Goal: Complete application form

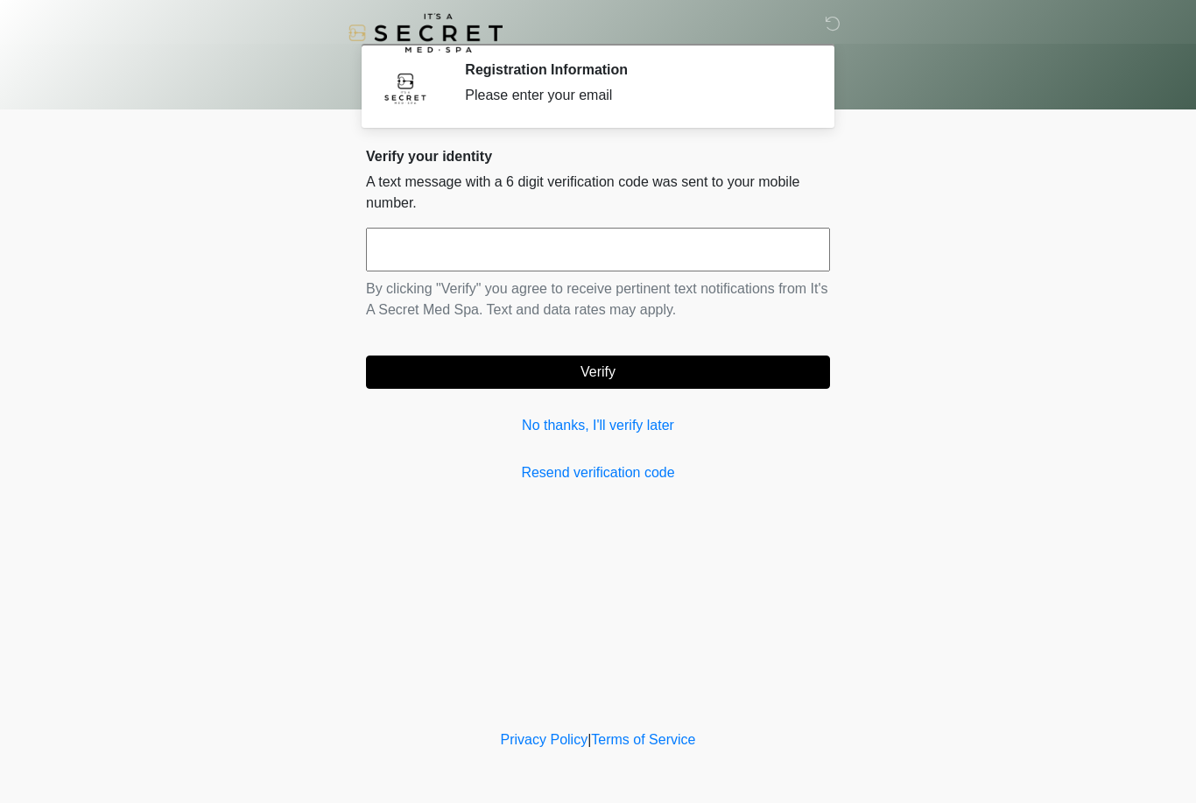
click at [519, 250] on input "text" at bounding box center [598, 250] width 464 height 44
type input "******"
click at [985, 238] on body "‎ ‎ Registration Information Please enter your email Please connect to Wi-Fi no…" at bounding box center [598, 401] width 1196 height 803
click at [751, 377] on button "Verify" at bounding box center [598, 371] width 464 height 33
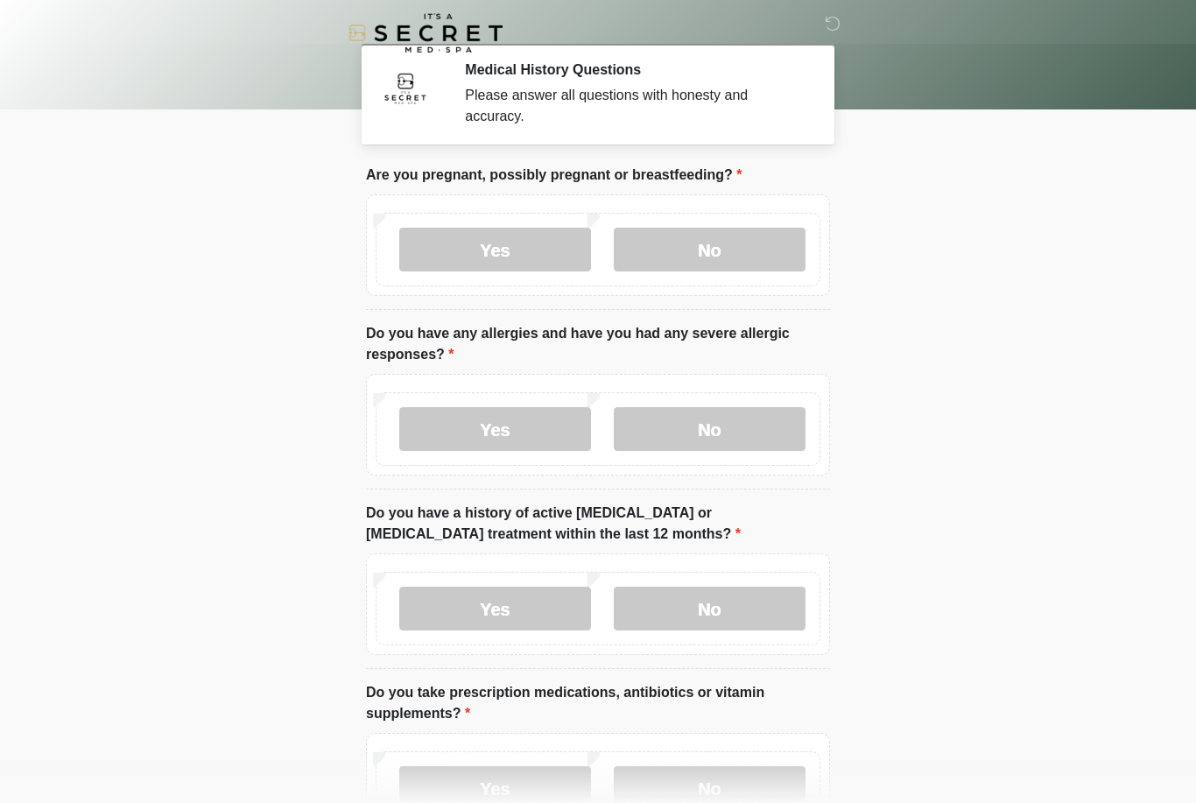
click at [727, 251] on label "No" at bounding box center [710, 250] width 192 height 44
click at [752, 447] on label "No" at bounding box center [710, 429] width 192 height 44
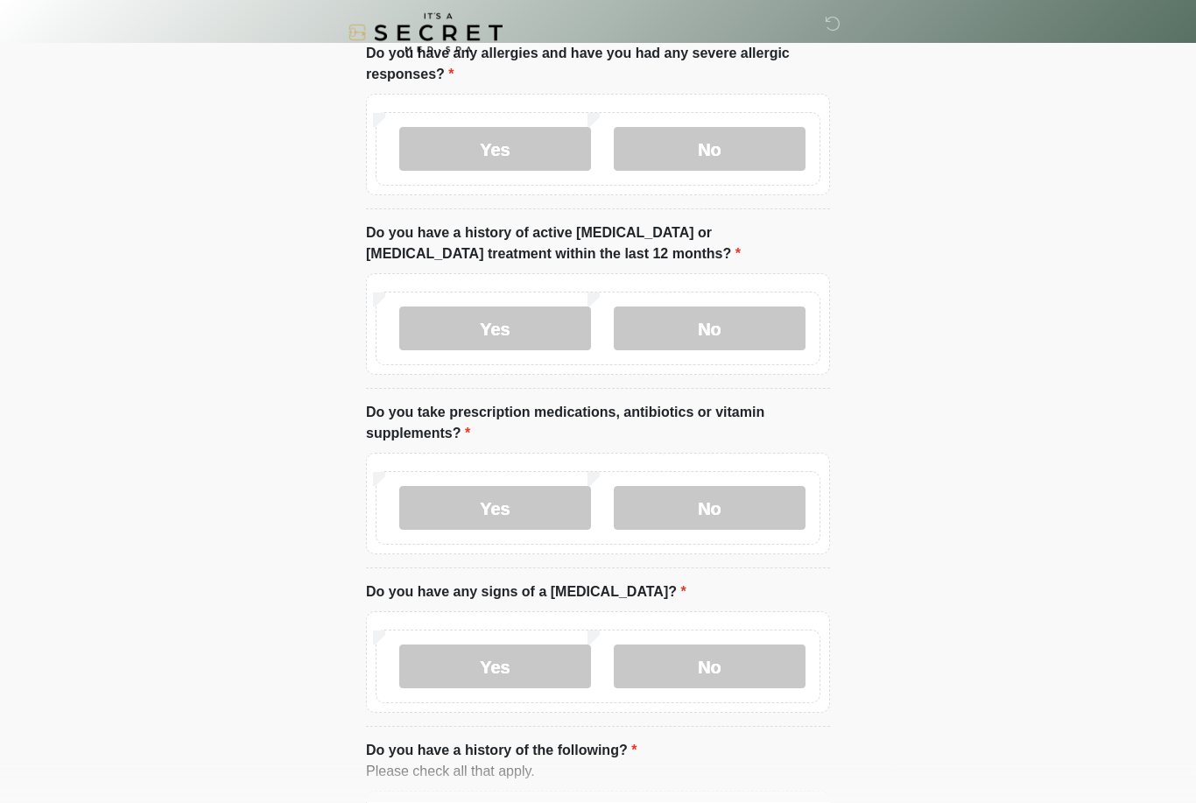
click at [700, 347] on label "No" at bounding box center [710, 329] width 192 height 44
click at [710, 492] on label "No" at bounding box center [710, 508] width 192 height 44
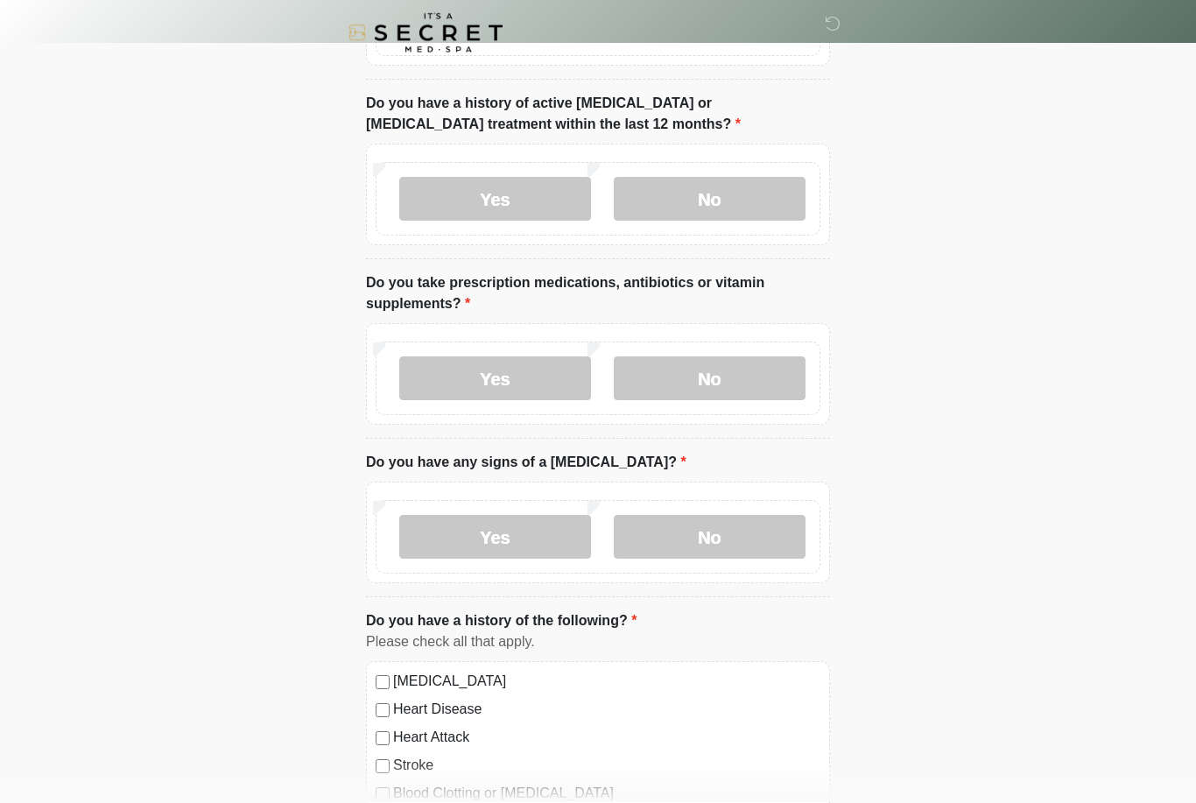
scroll to position [416, 0]
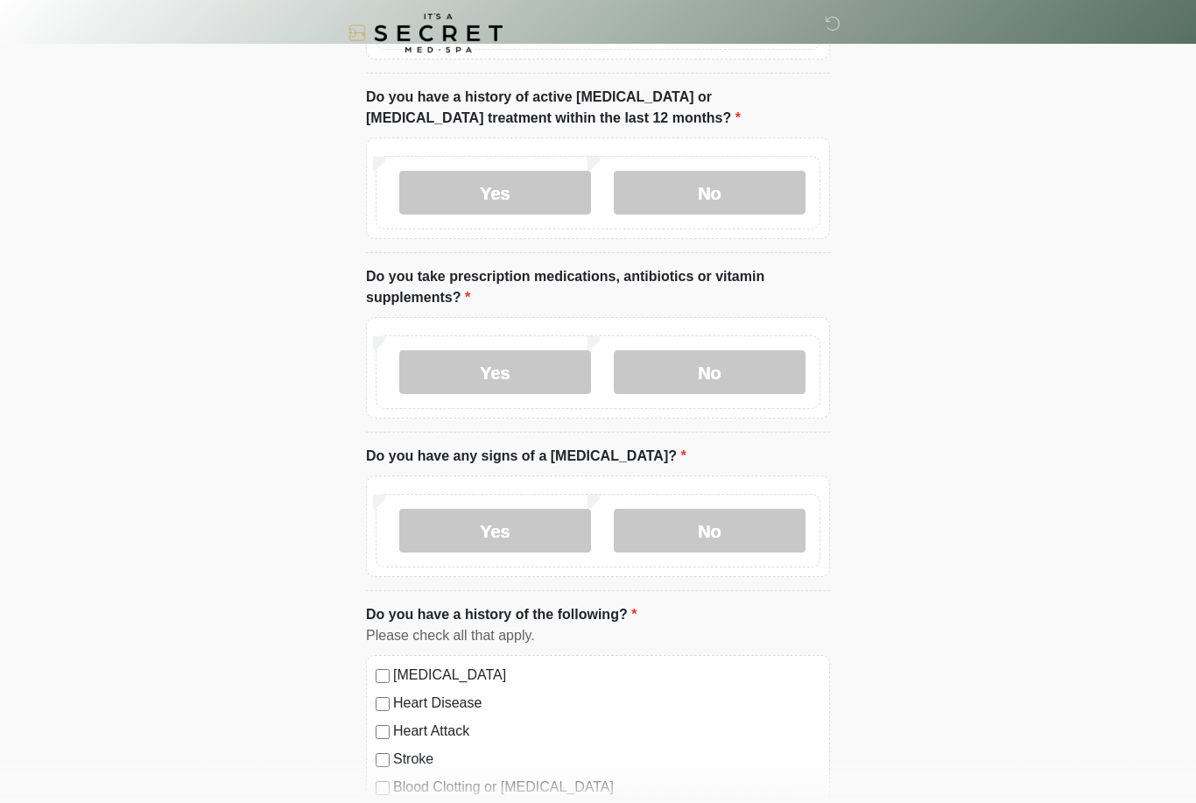
click at [738, 550] on label "No" at bounding box center [710, 531] width 192 height 44
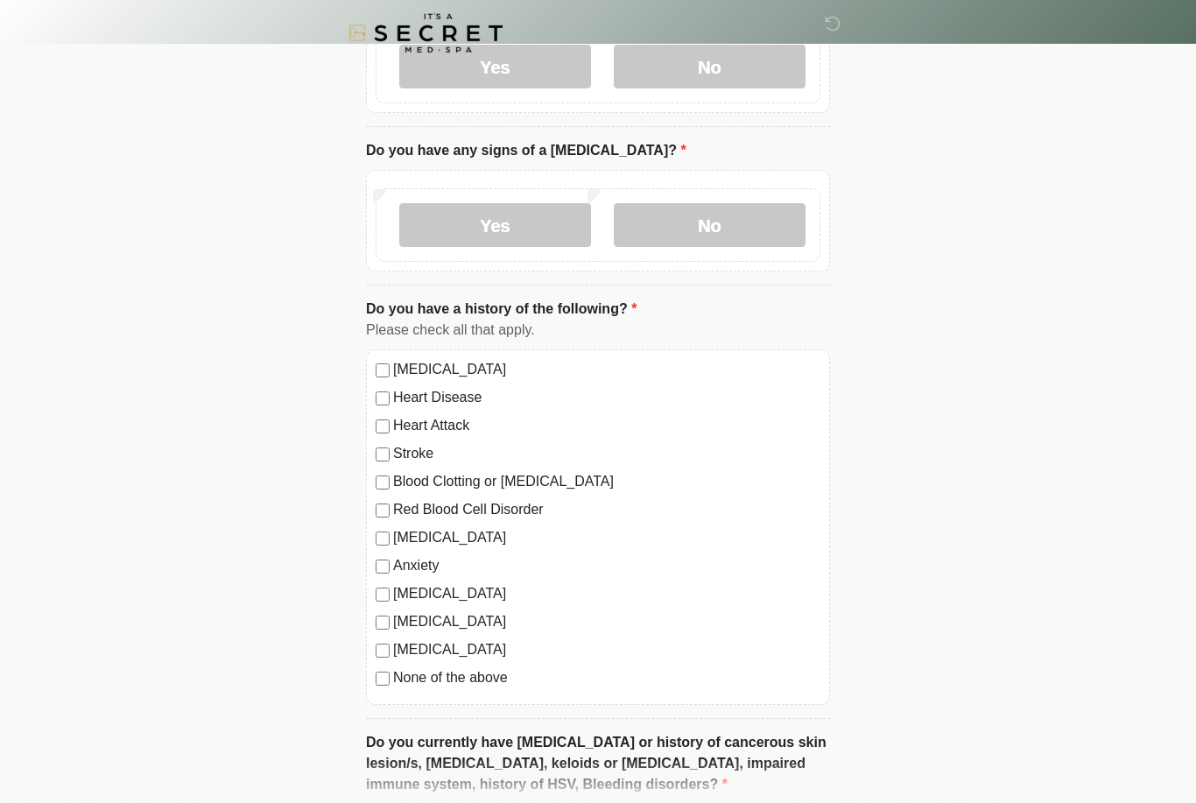
scroll to position [745, 0]
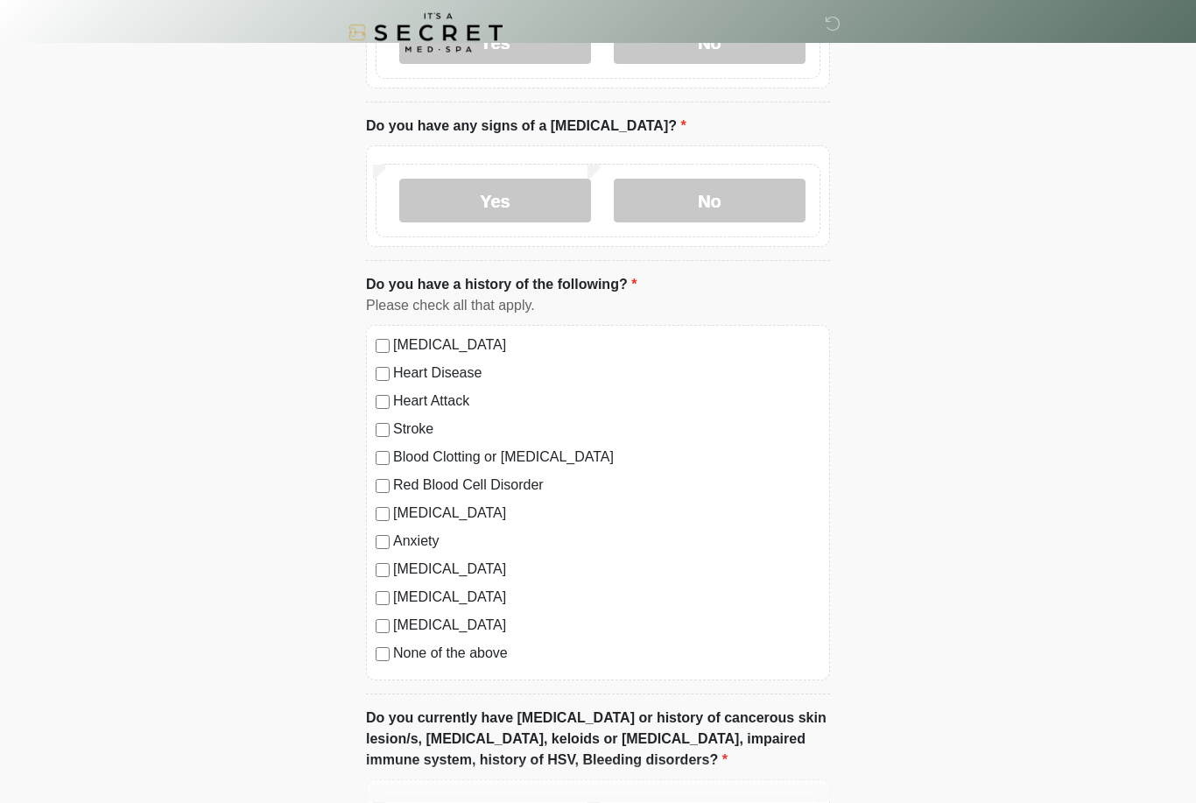
click at [395, 668] on div "[MEDICAL_DATA] Heart Disease Heart Attack Stroke Blood Clotting or [MEDICAL_DAT…" at bounding box center [598, 503] width 464 height 355
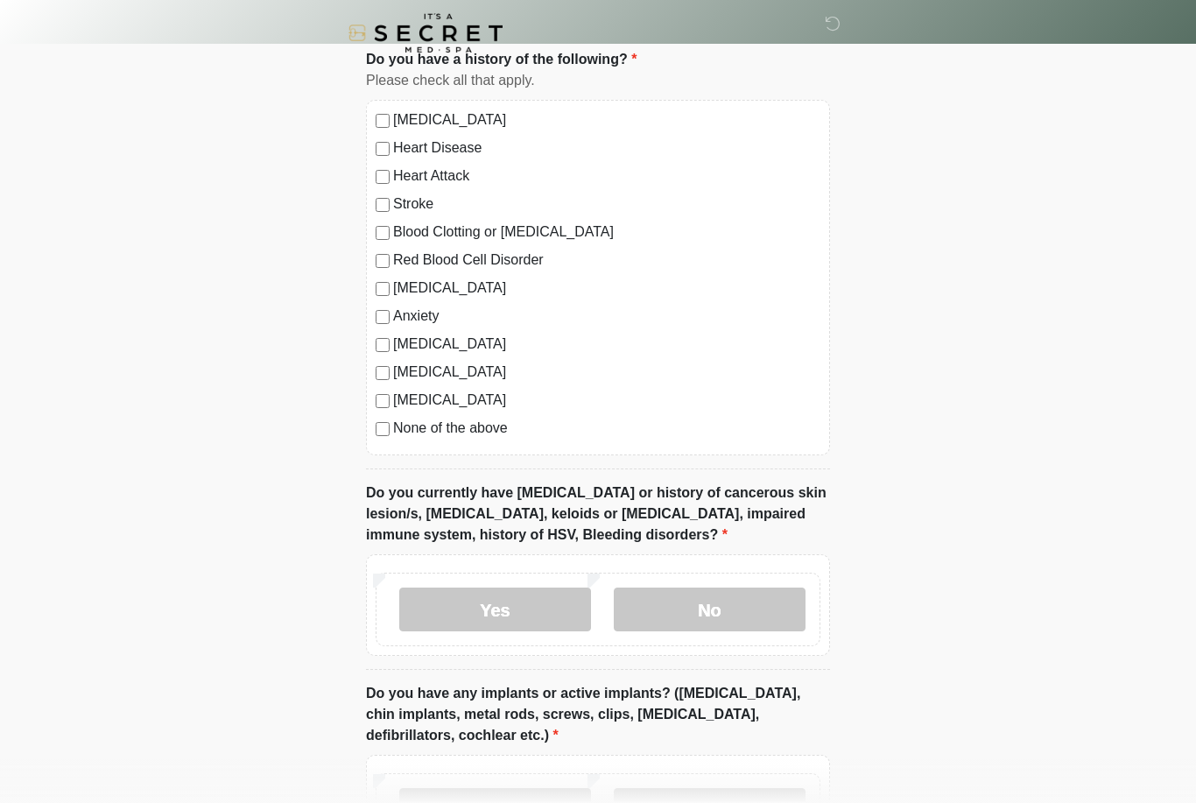
scroll to position [1029, 0]
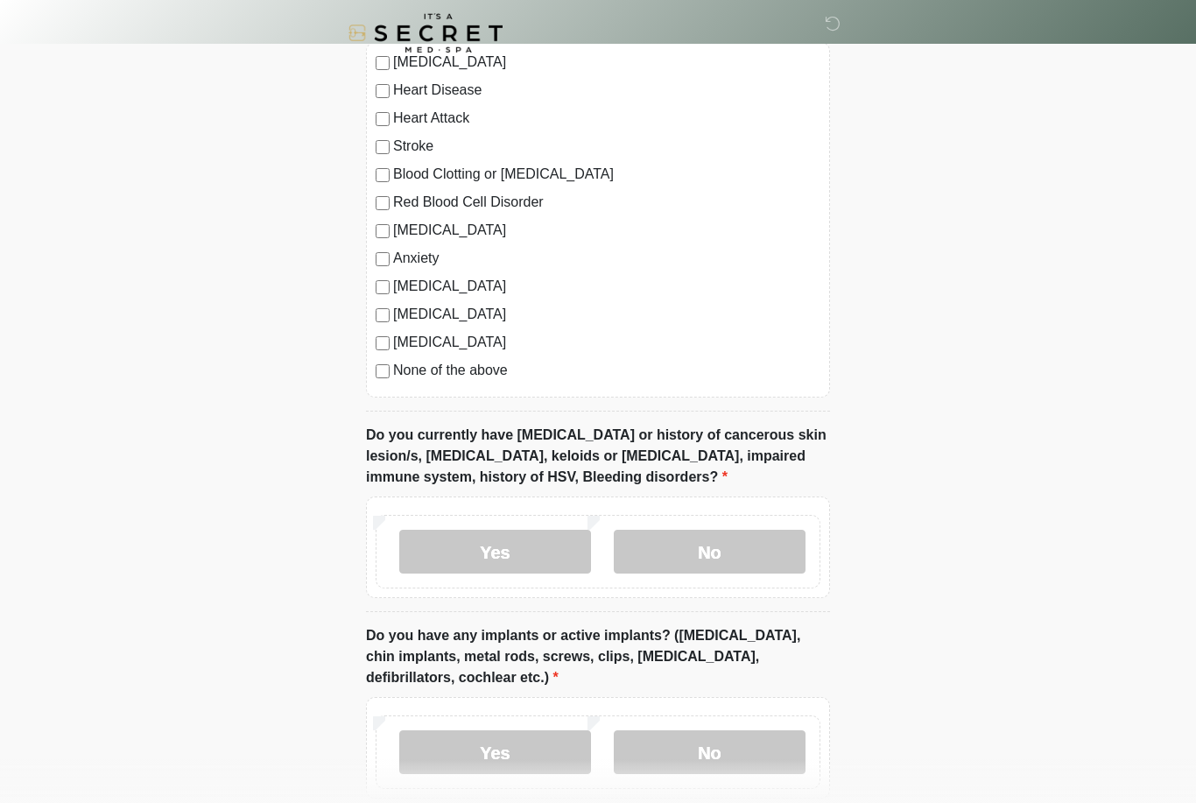
click at [758, 546] on label "No" at bounding box center [710, 552] width 192 height 44
click at [743, 757] on label "No" at bounding box center [710, 752] width 192 height 44
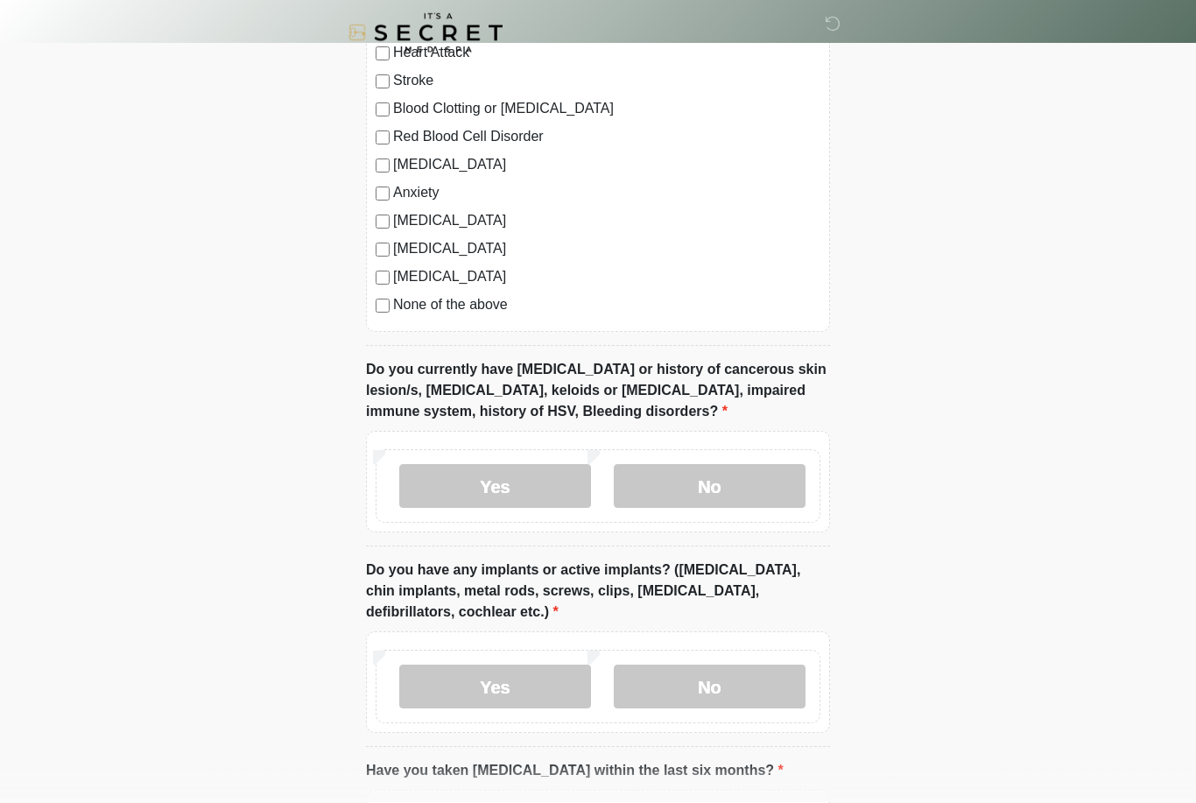
scroll to position [1181, 0]
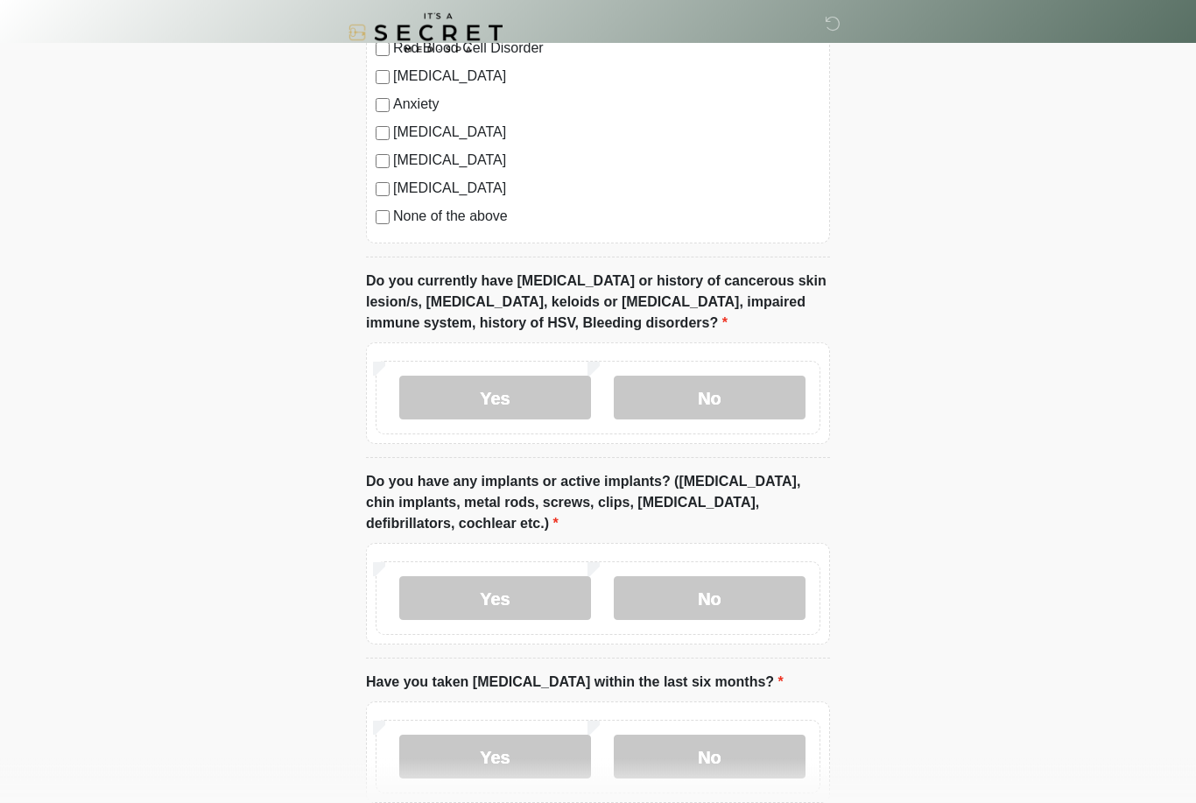
click at [541, 582] on label "Yes" at bounding box center [495, 599] width 192 height 44
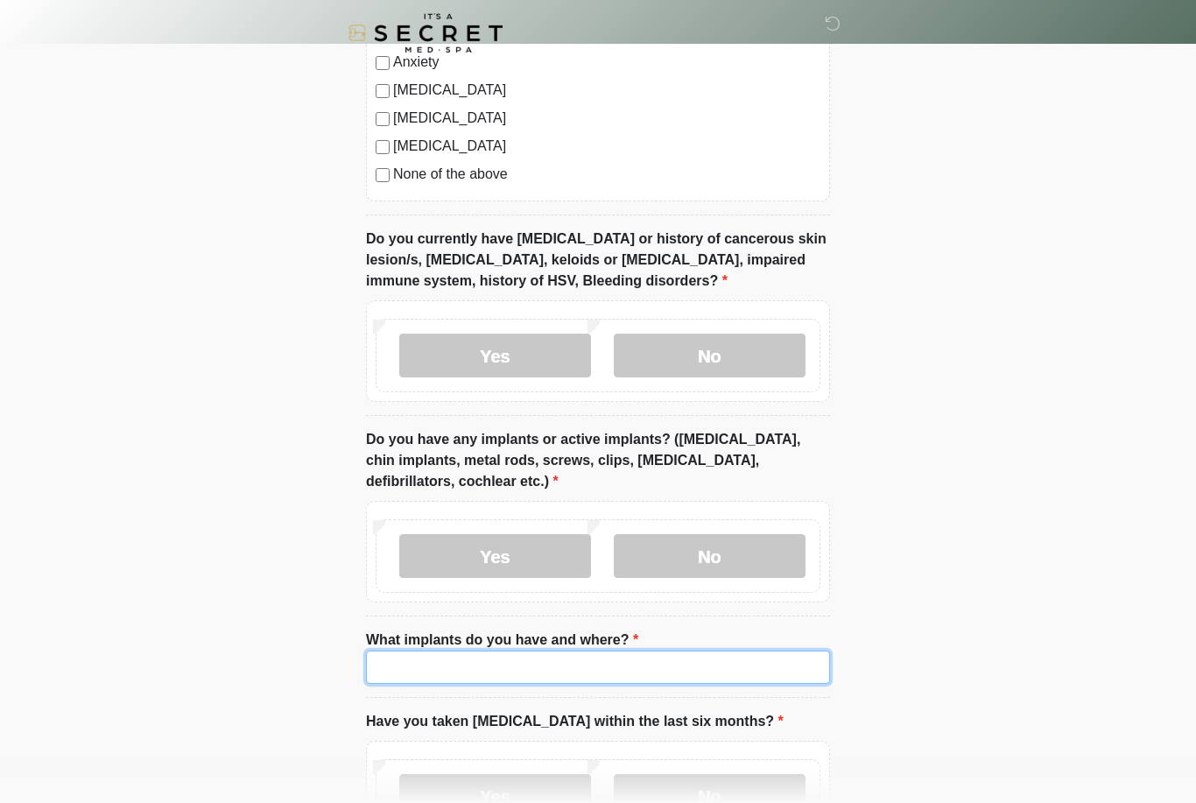
click at [712, 678] on input "What implants do you have and where?" at bounding box center [598, 667] width 464 height 33
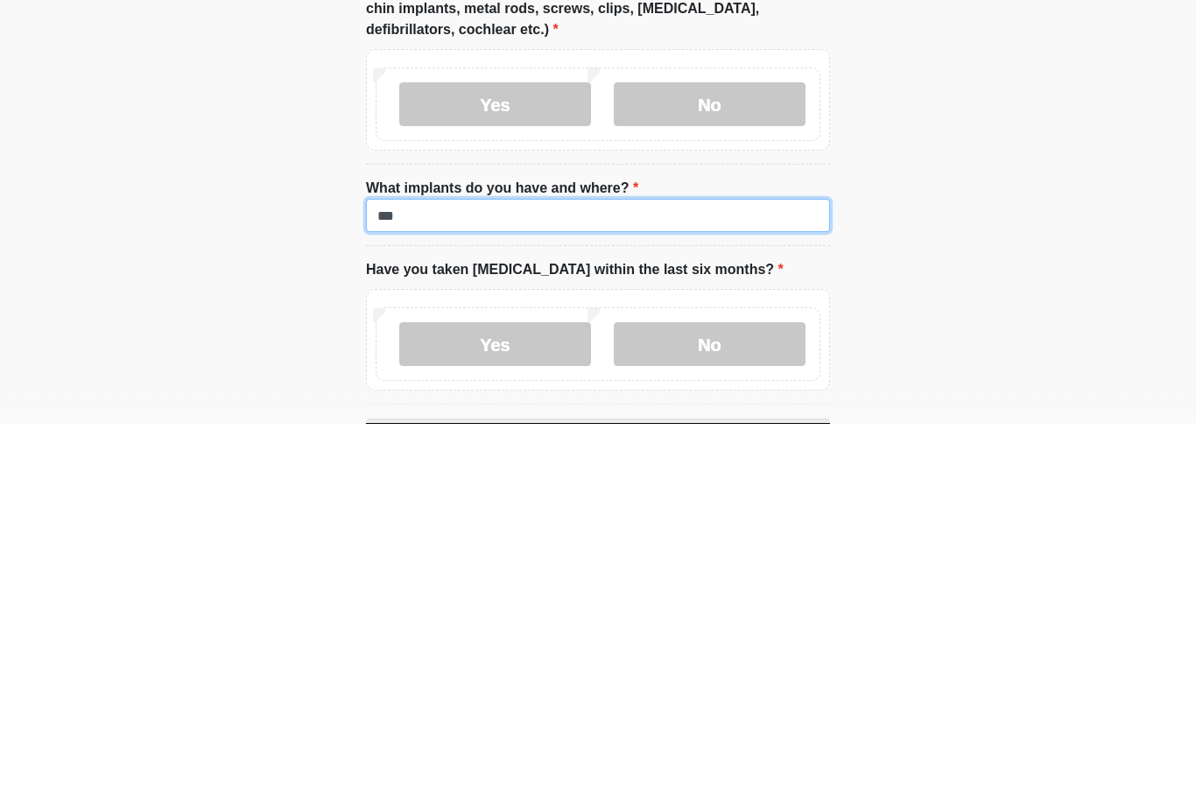
type input "*"
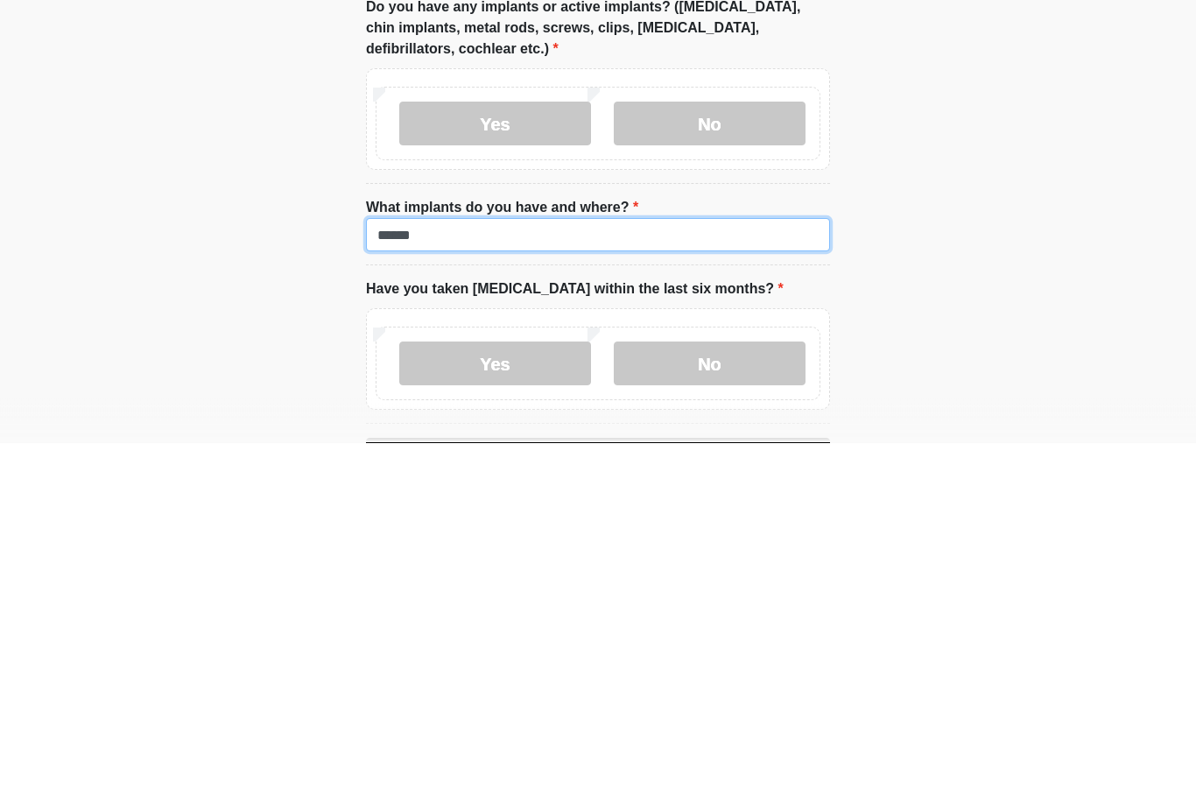
click at [591, 579] on input "******" at bounding box center [598, 595] width 464 height 33
click at [509, 579] on input "******" at bounding box center [598, 595] width 464 height 33
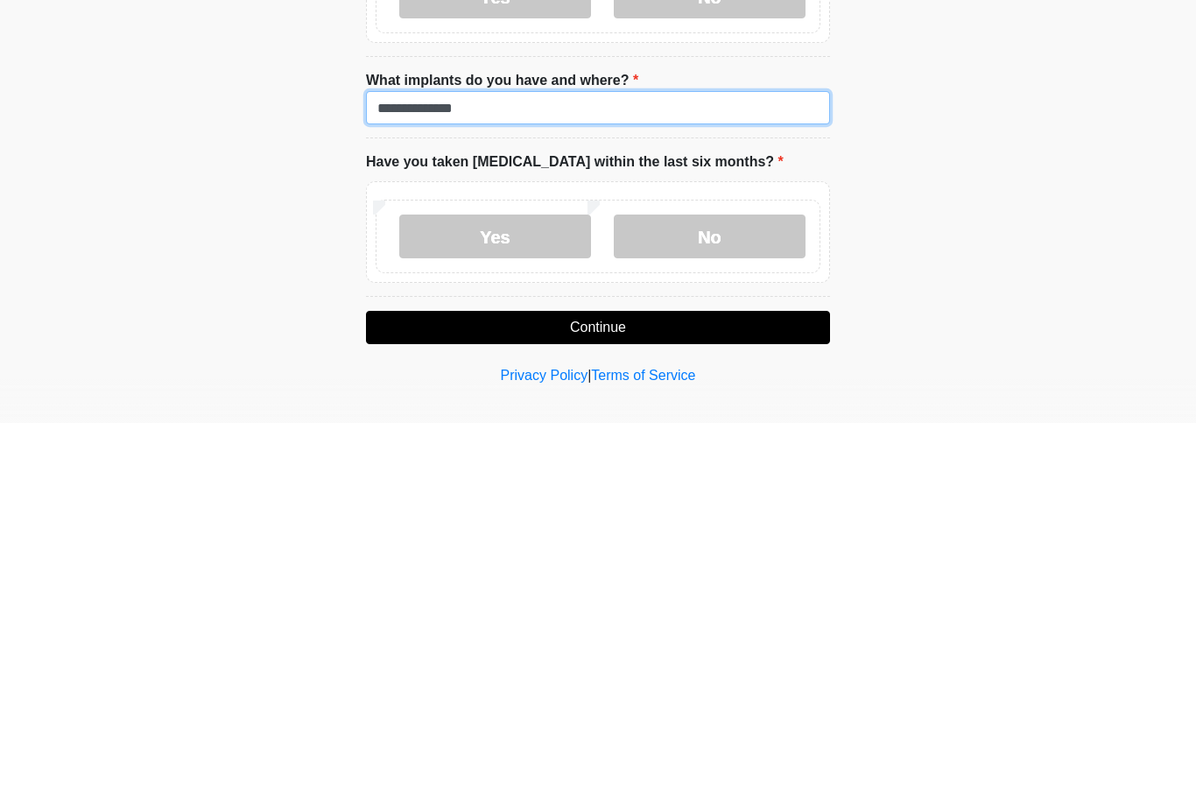
scroll to position [1406, 0]
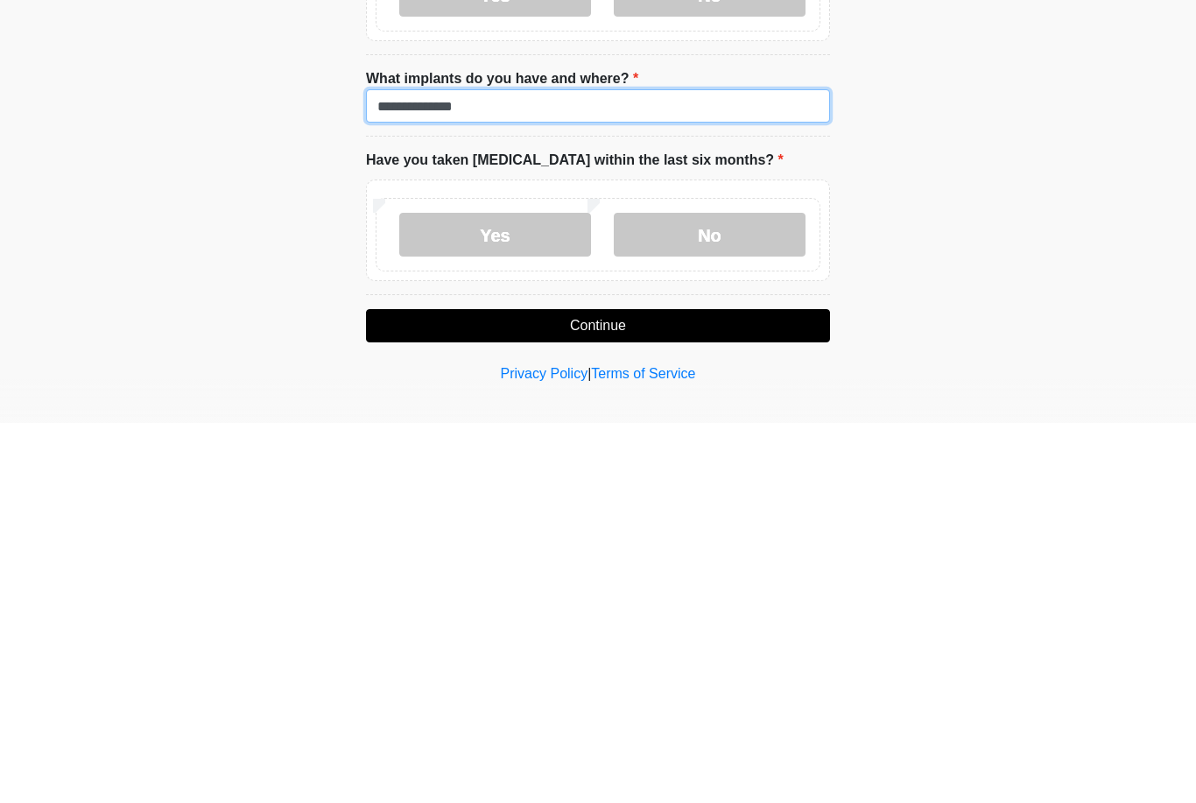
type input "**********"
click at [748, 593] on label "No" at bounding box center [710, 615] width 192 height 44
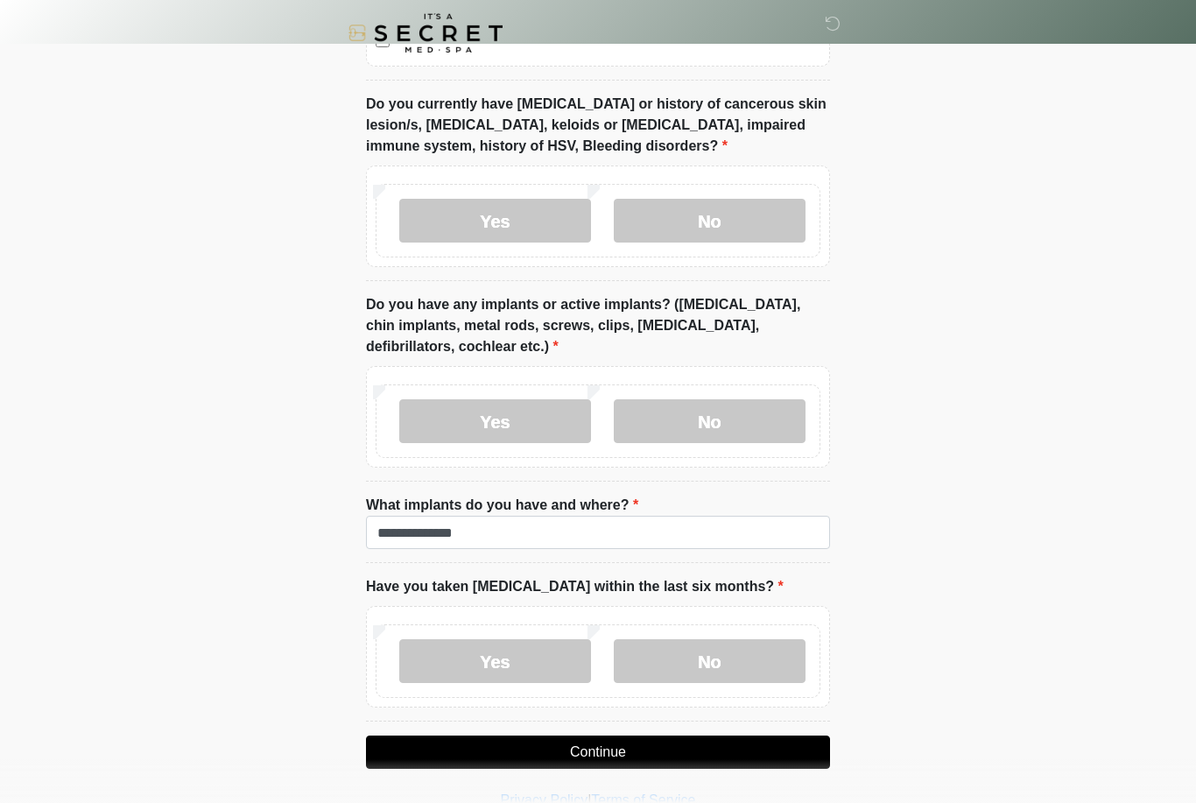
click at [690, 736] on button "Continue" at bounding box center [598, 752] width 464 height 33
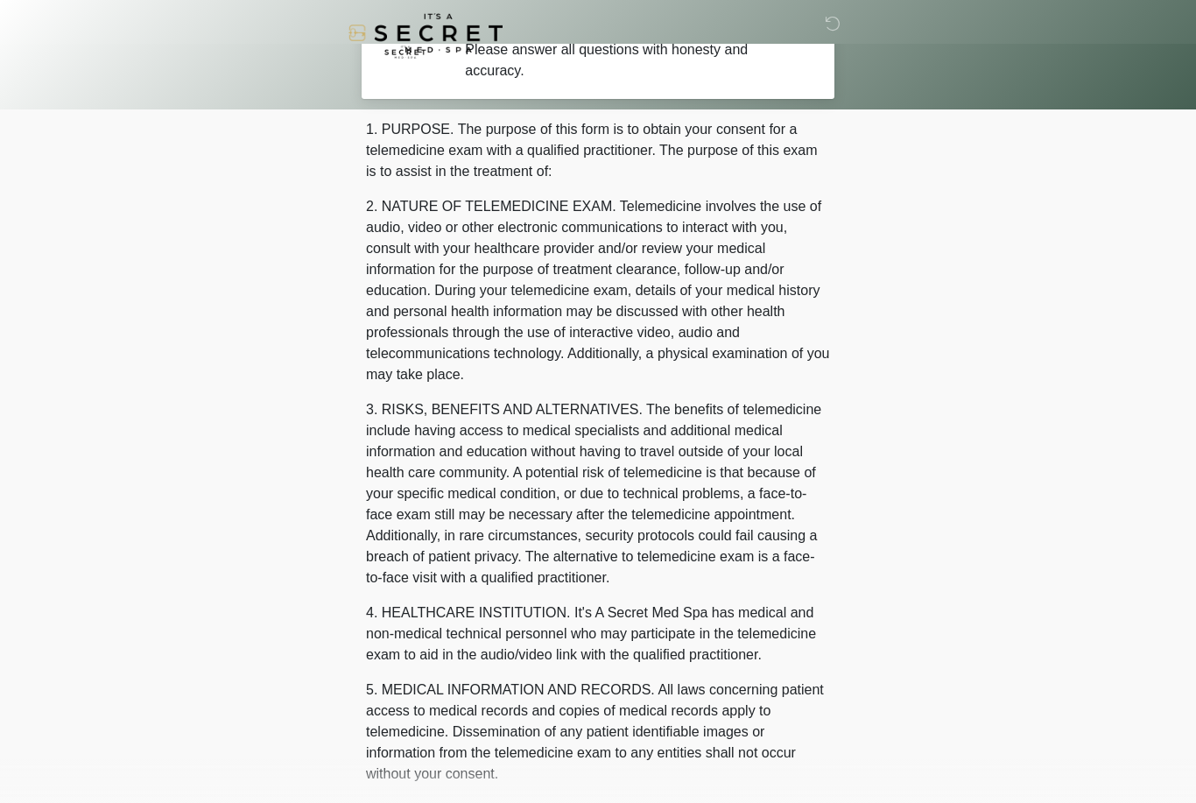
scroll to position [0, 0]
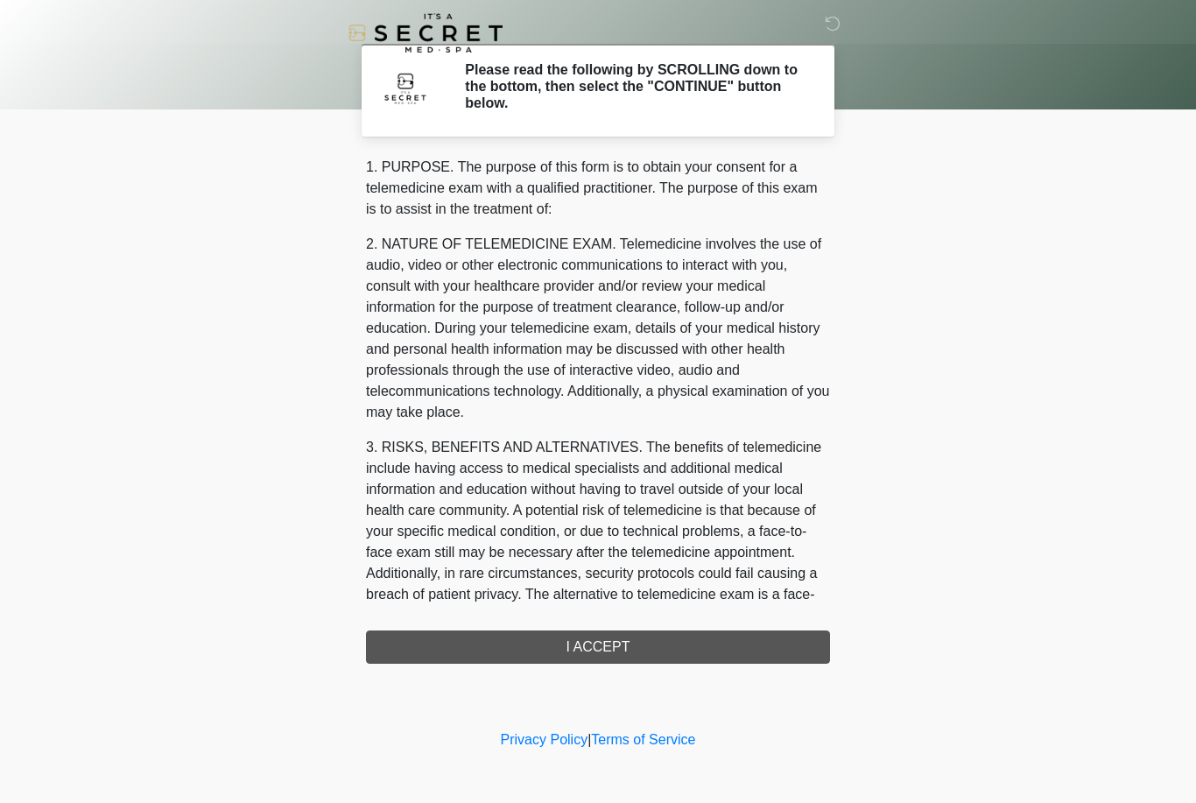
click at [756, 652] on div "1. PURPOSE. The purpose of this form is to obtain your consent for a telemedici…" at bounding box center [598, 410] width 464 height 507
click at [749, 656] on div "1. PURPOSE. The purpose of this form is to obtain your consent for a telemedici…" at bounding box center [598, 410] width 464 height 507
click at [712, 652] on div "1. PURPOSE. The purpose of this form is to obtain your consent for a telemedici…" at bounding box center [598, 410] width 464 height 507
click at [769, 102] on h2 "Please read the following by SCROLLING down to the bottom, then select the "CON…" at bounding box center [634, 86] width 339 height 51
click at [637, 107] on h2 "Please read the following by SCROLLING down to the bottom, then select the "CON…" at bounding box center [634, 86] width 339 height 51
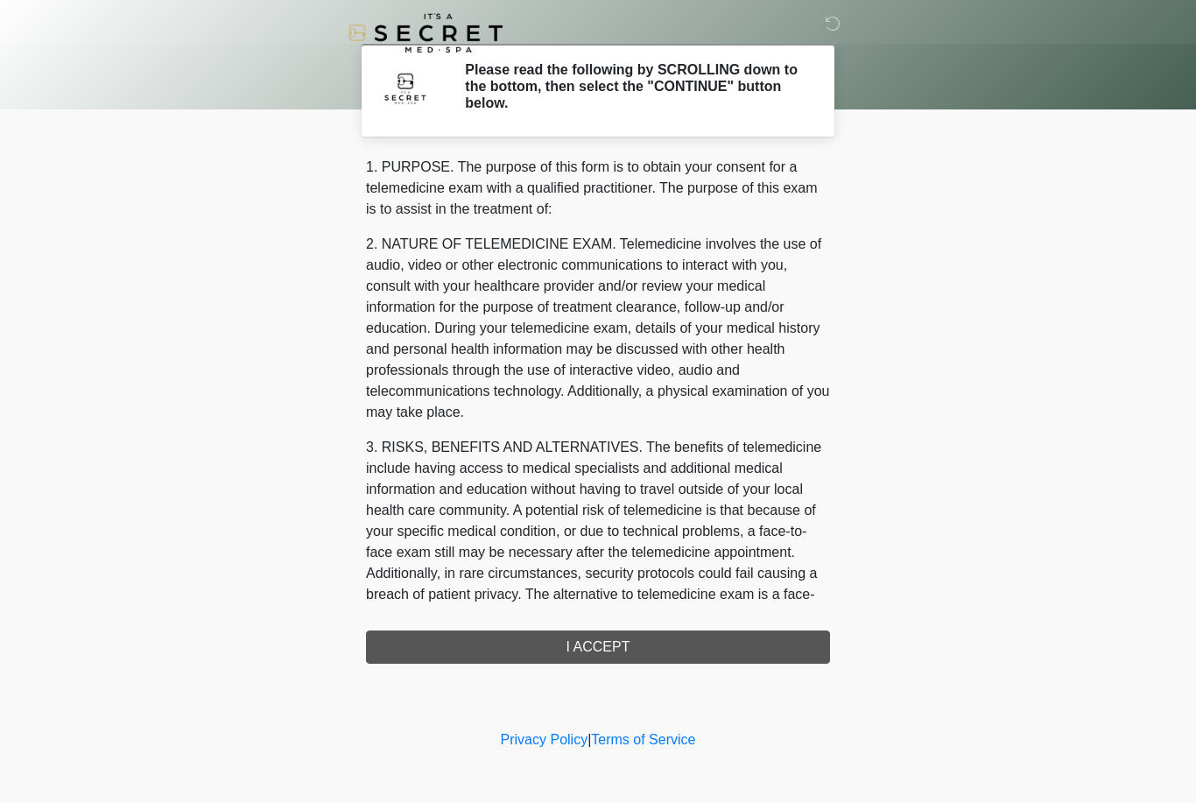
click at [584, 632] on div "1. PURPOSE. The purpose of this form is to obtain your consent for a telemedici…" at bounding box center [598, 410] width 464 height 507
click at [684, 91] on h2 "Please read the following by SCROLLING down to the bottom, then select the "CON…" at bounding box center [634, 86] width 339 height 51
click at [832, 26] on icon at bounding box center [833, 24] width 16 height 16
